Goal: Information Seeking & Learning: Learn about a topic

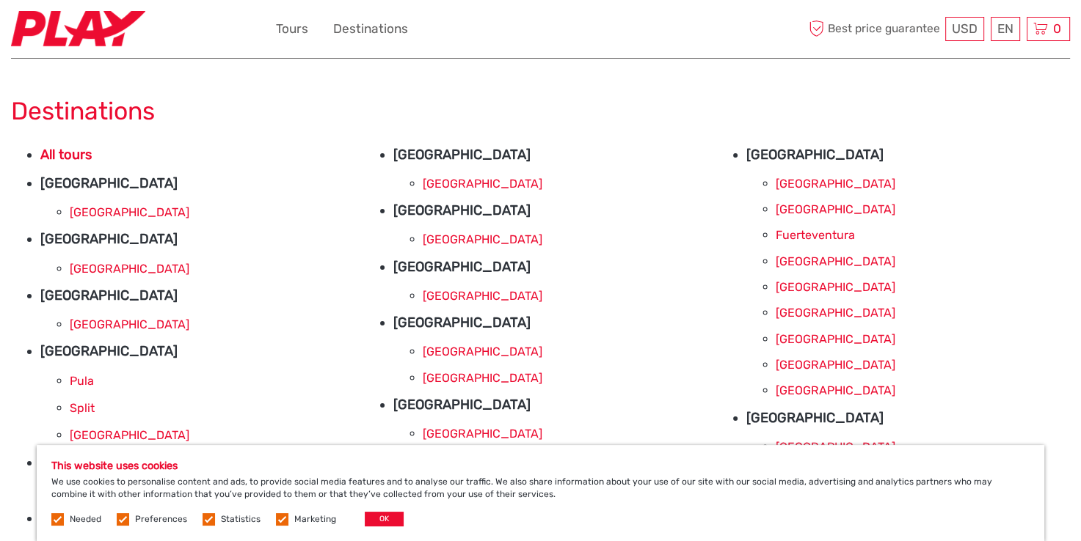
scroll to position [6, 0]
click at [97, 258] on li "[GEOGRAPHIC_DATA]" at bounding box center [217, 268] width 294 height 20
click at [109, 269] on link "[GEOGRAPHIC_DATA]" at bounding box center [130, 268] width 120 height 14
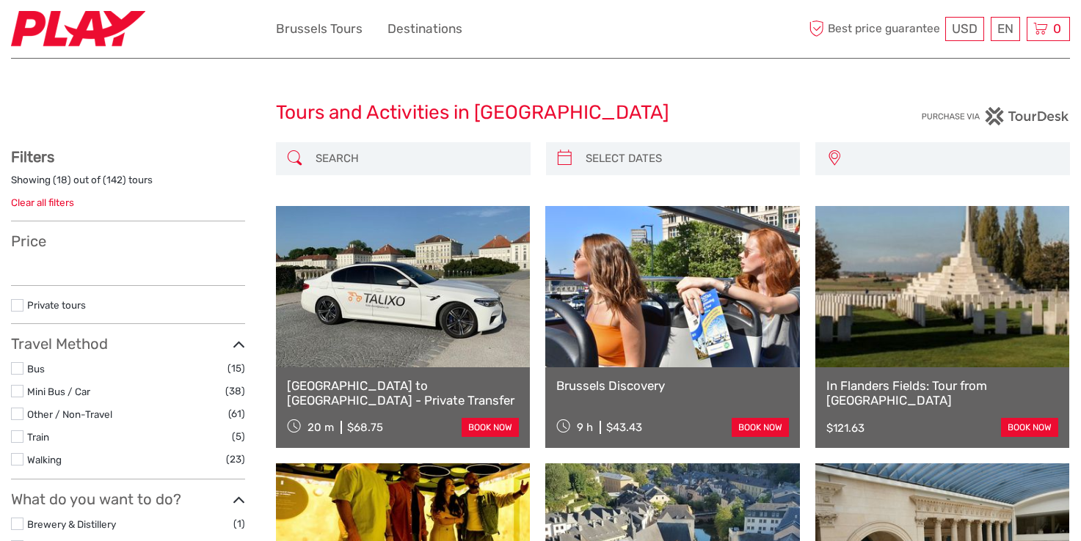
select select
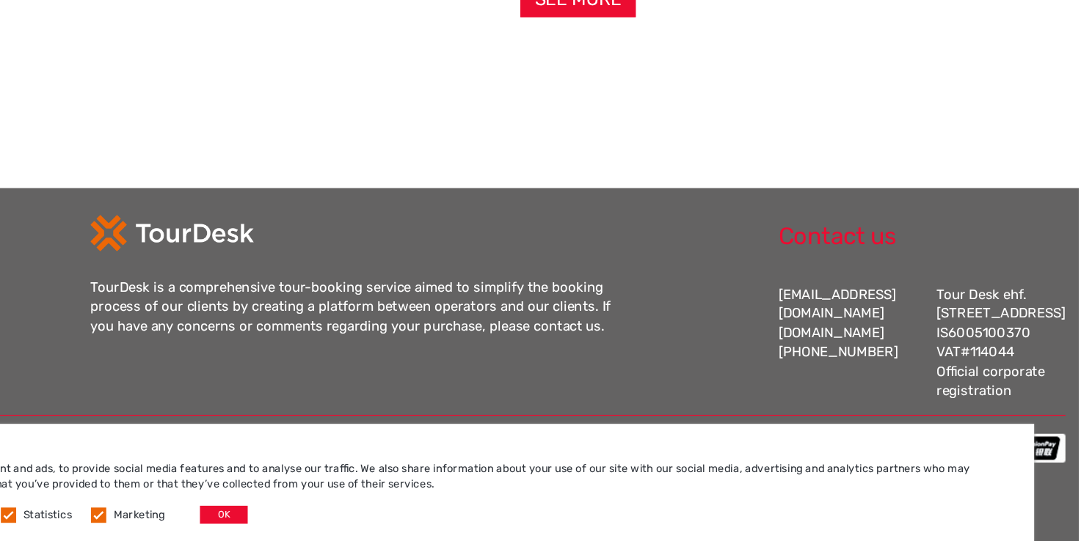
scroll to position [1503, 0]
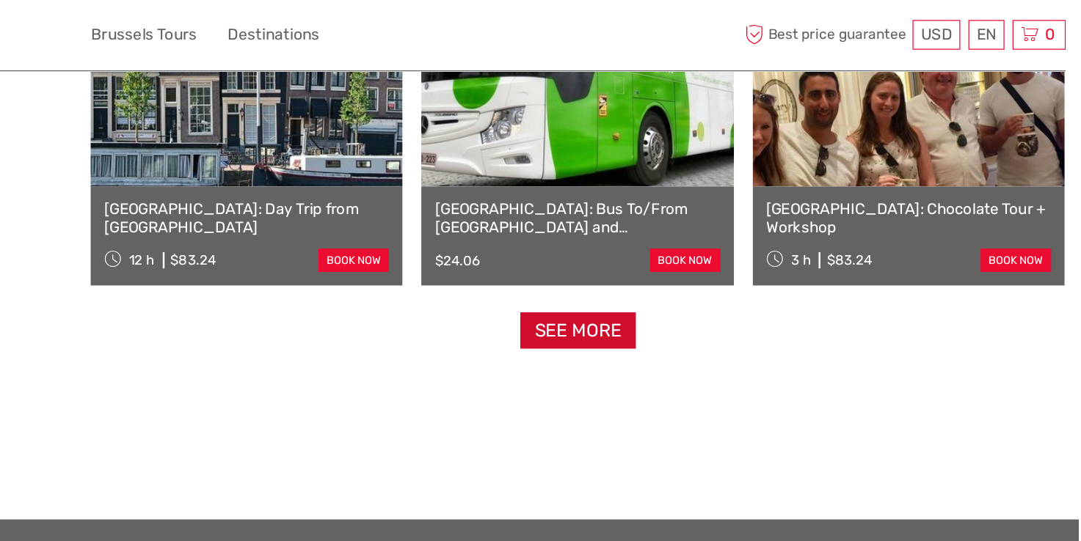
click at [671, 270] on link "See more" at bounding box center [673, 270] width 94 height 30
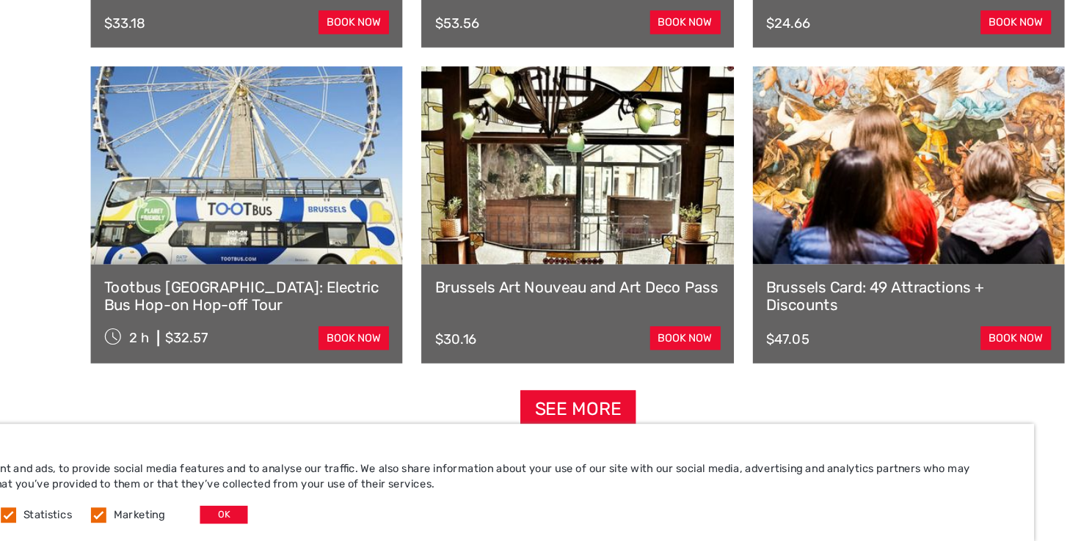
scroll to position [2928, 0]
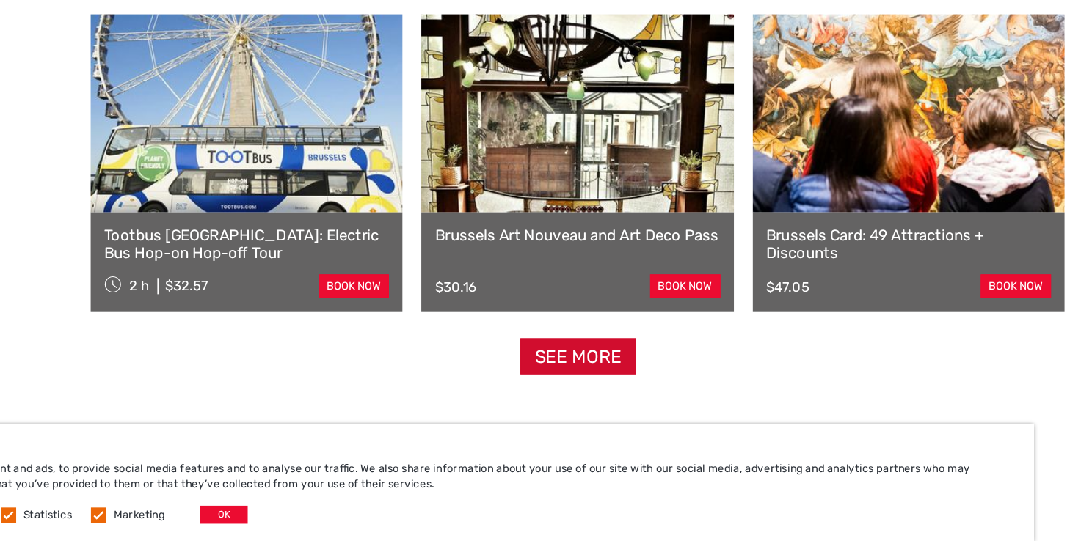
click at [667, 392] on link "See more" at bounding box center [673, 391] width 94 height 30
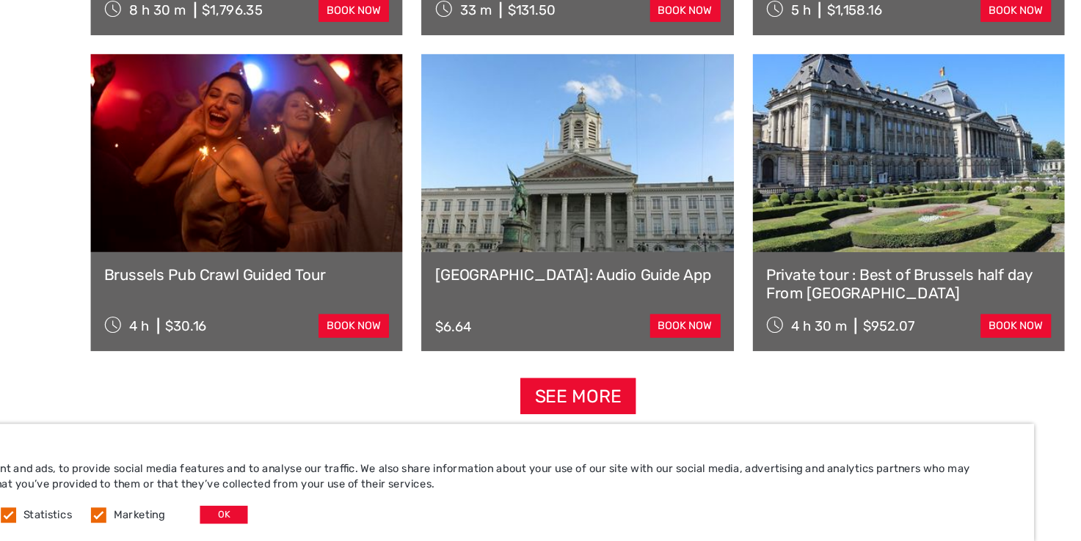
scroll to position [4443, 0]
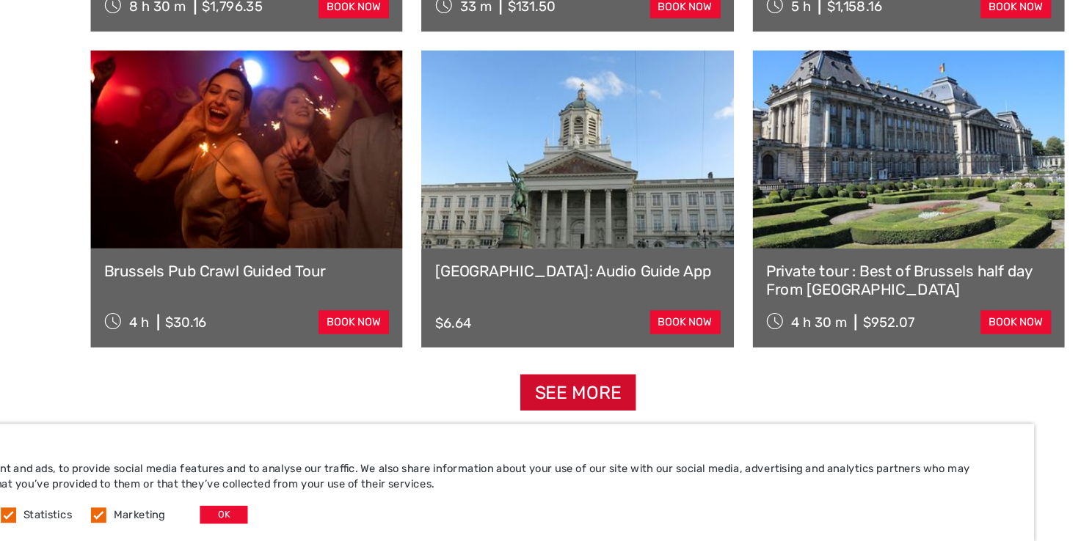
click at [640, 423] on link "See more" at bounding box center [673, 420] width 94 height 30
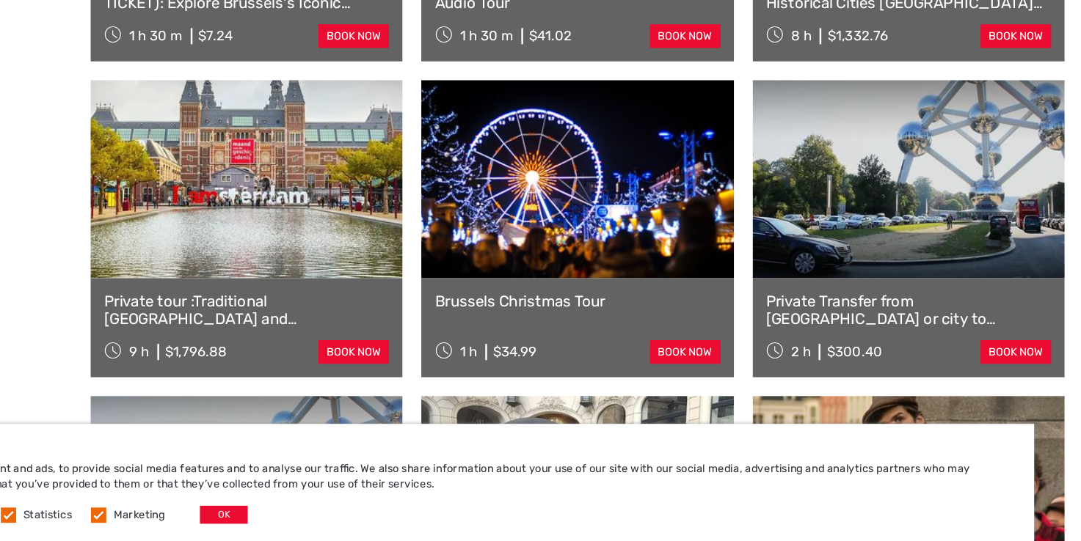
scroll to position [5215, 0]
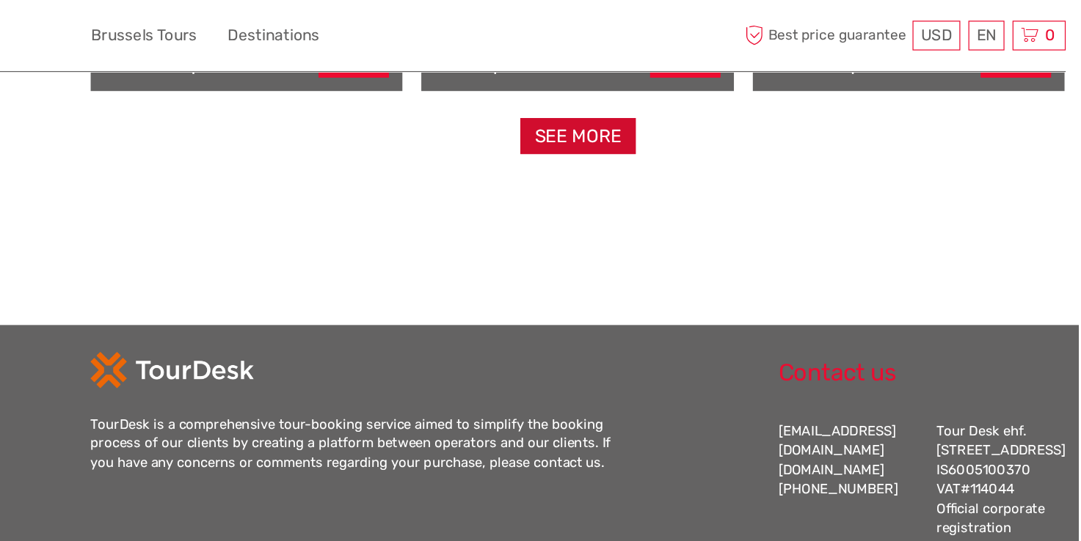
click at [681, 116] on link "See more" at bounding box center [673, 111] width 94 height 30
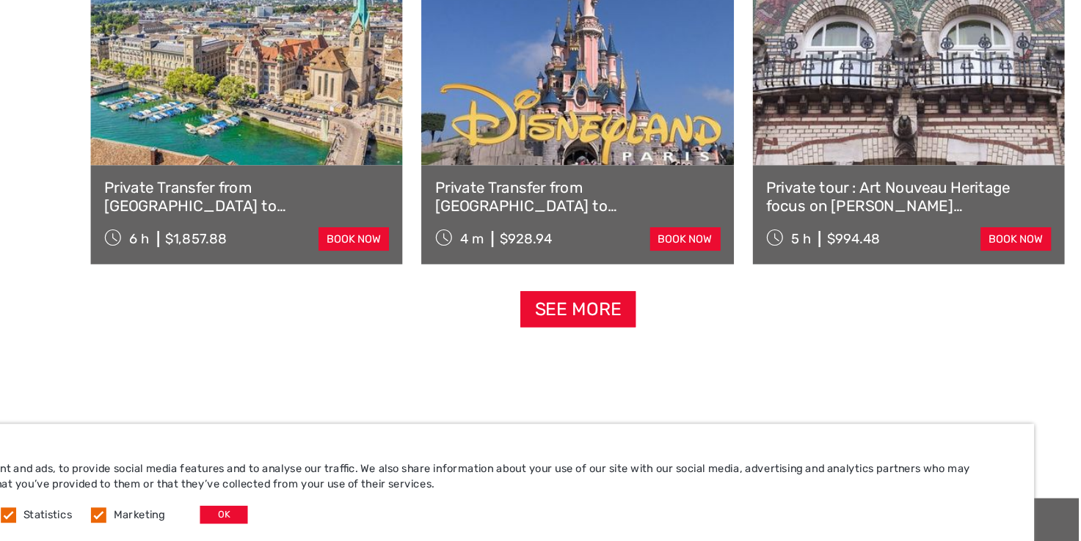
scroll to position [7666, 0]
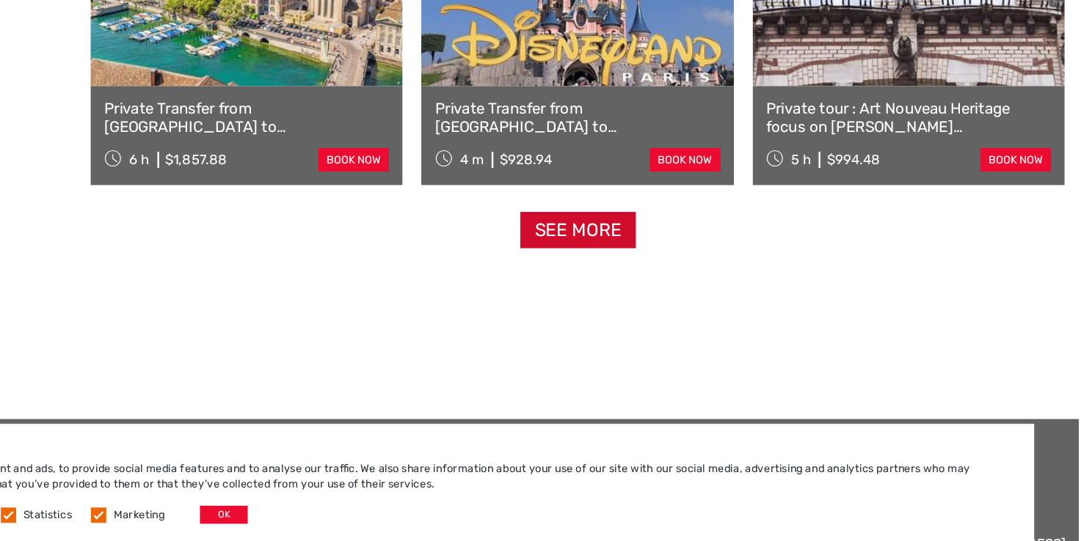
click at [645, 287] on link "See more" at bounding box center [673, 288] width 94 height 30
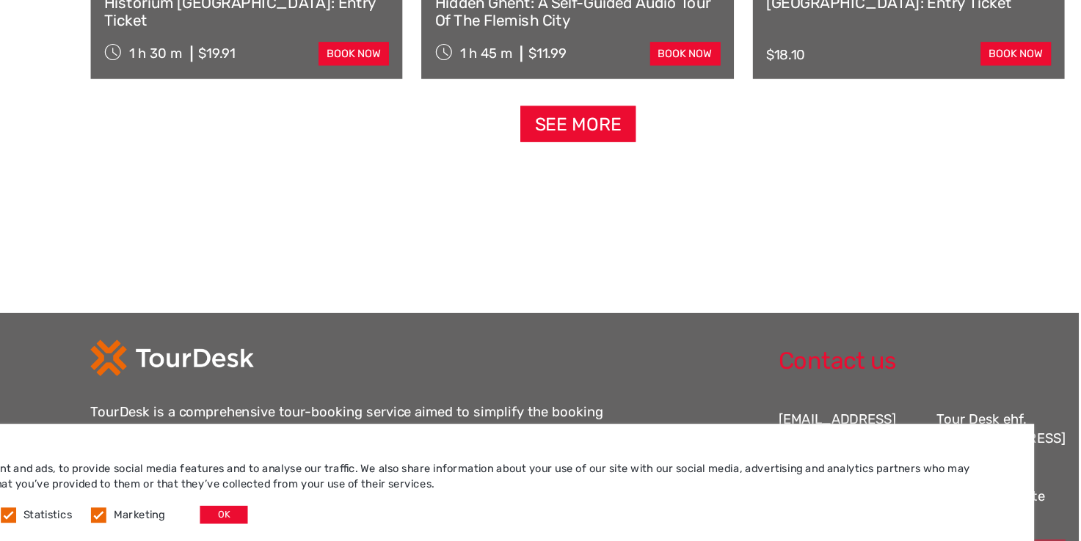
scroll to position [9309, 0]
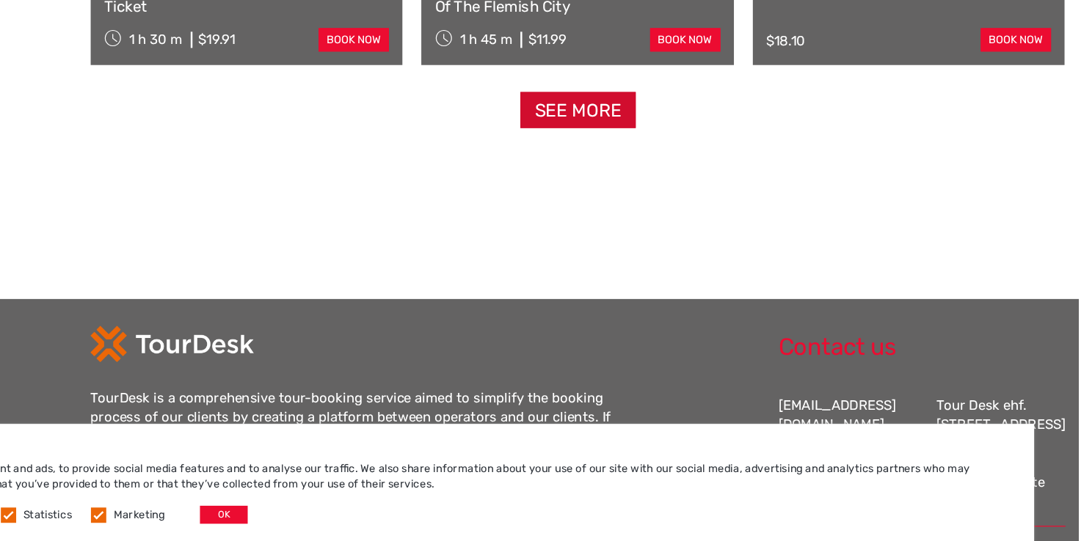
click at [642, 198] on link "See more" at bounding box center [673, 190] width 94 height 30
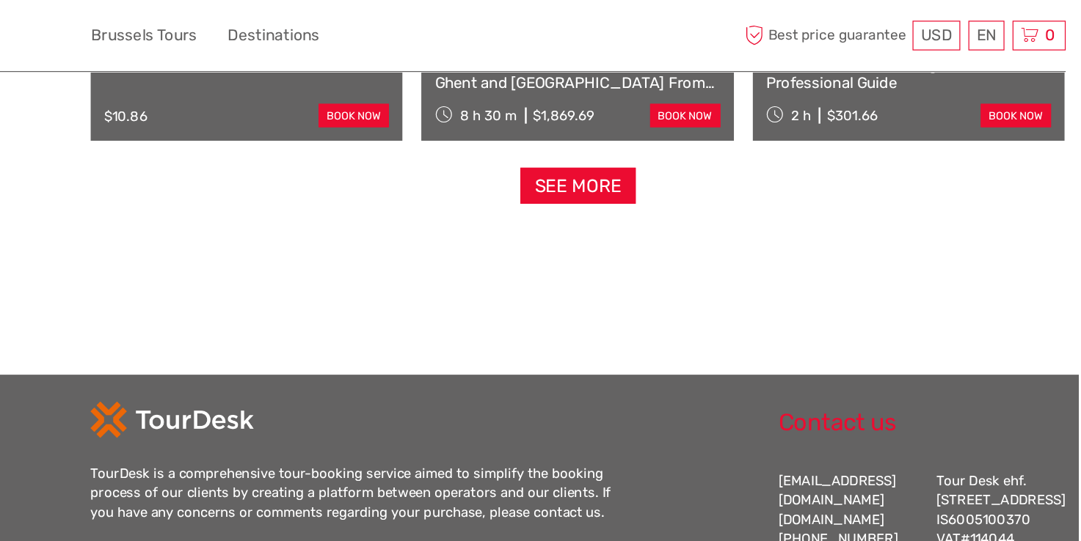
scroll to position [10844, 0]
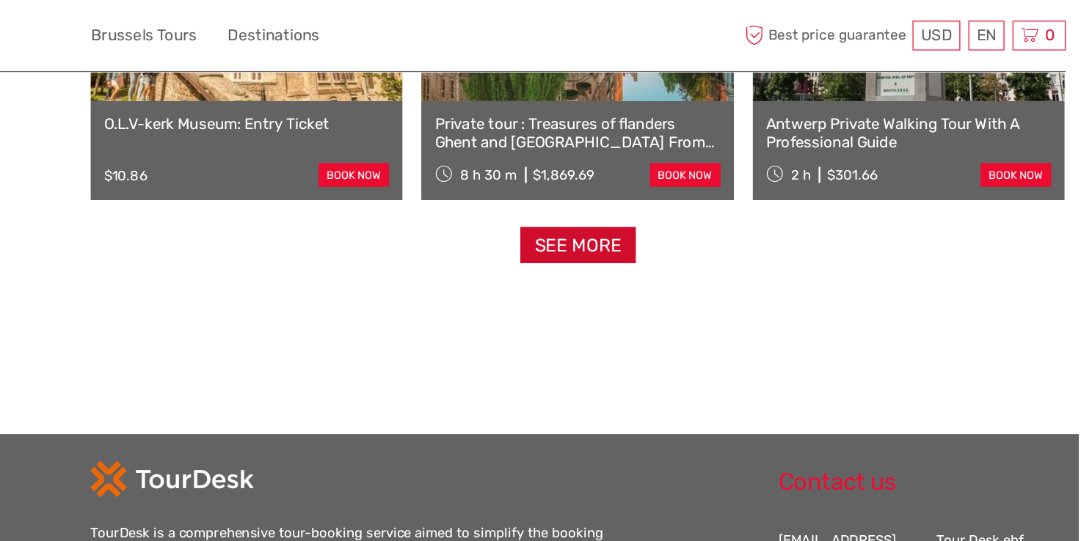
click at [679, 204] on link "See more" at bounding box center [673, 200] width 94 height 30
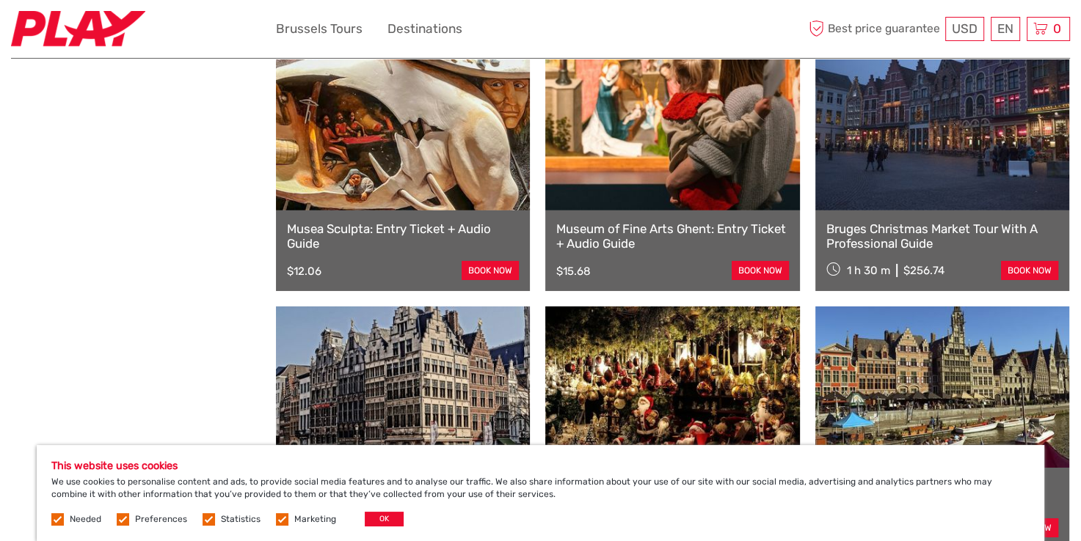
scroll to position [10028, 0]
